Goal: Information Seeking & Learning: Learn about a topic

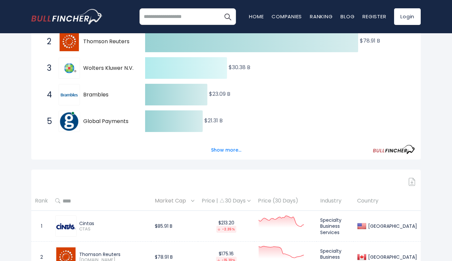
scroll to position [169, 0]
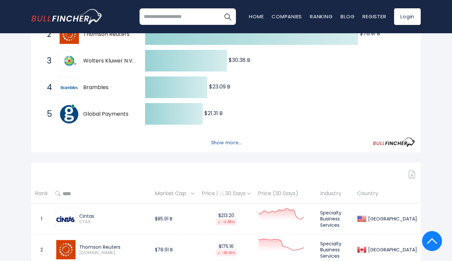
click at [222, 141] on button "Show more..." at bounding box center [226, 142] width 38 height 11
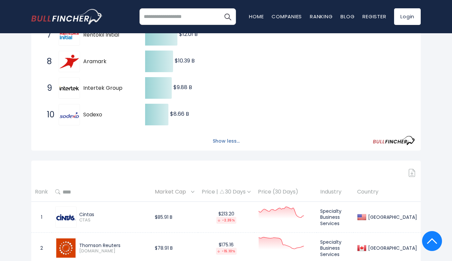
scroll to position [327, 0]
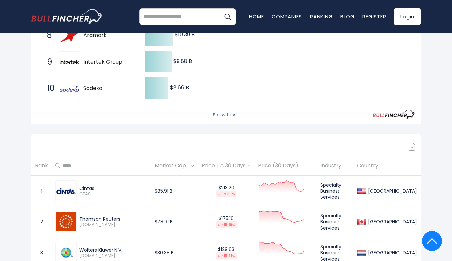
click at [216, 112] on button "Show less..." at bounding box center [226, 114] width 35 height 11
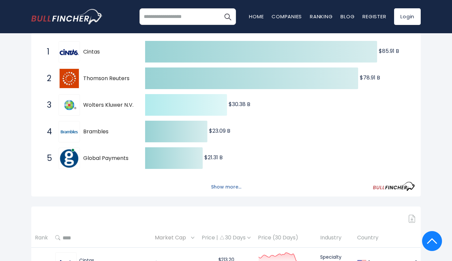
scroll to position [127, 0]
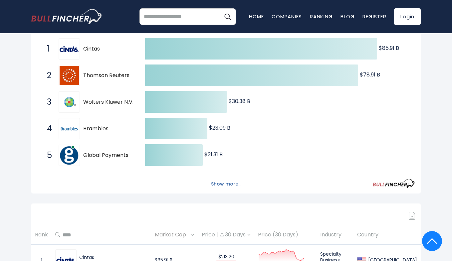
click at [231, 179] on button "Show more..." at bounding box center [226, 184] width 38 height 11
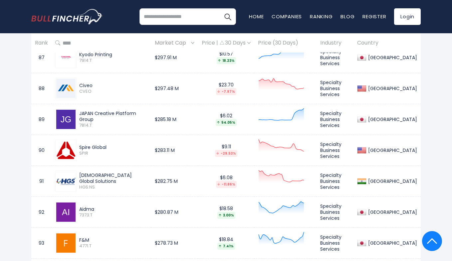
scroll to position [3127, 0]
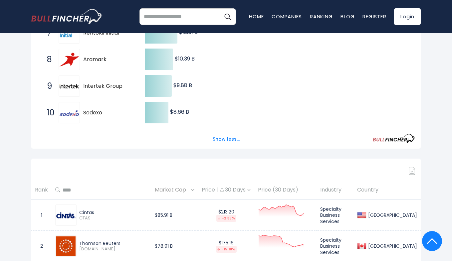
scroll to position [305, 0]
